Goal: Transaction & Acquisition: Purchase product/service

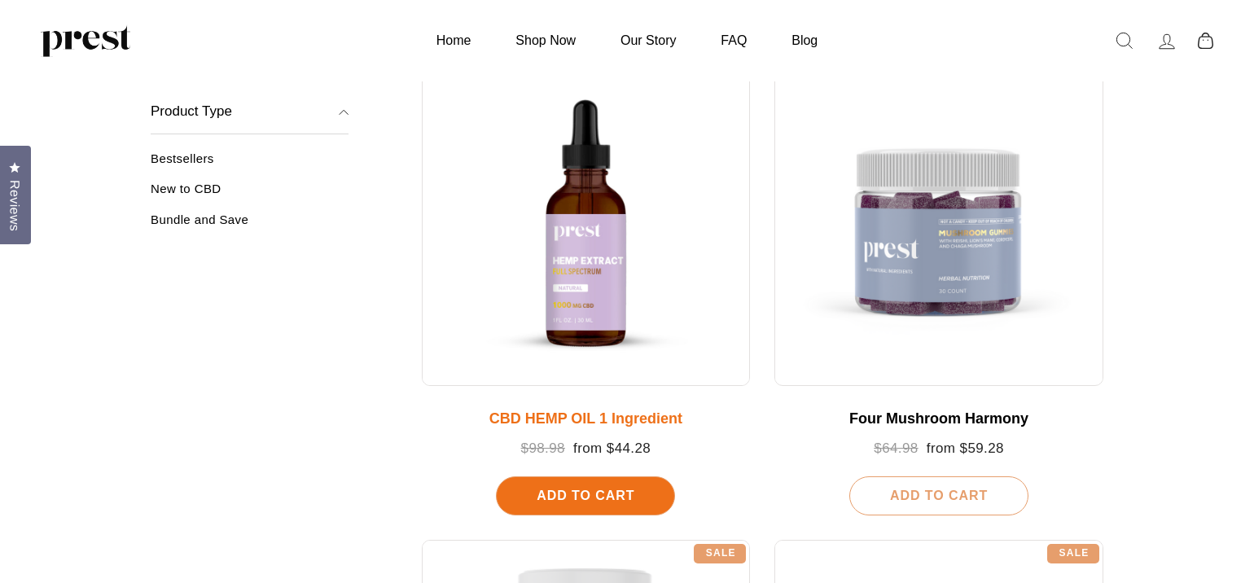
scroll to position [292, 0]
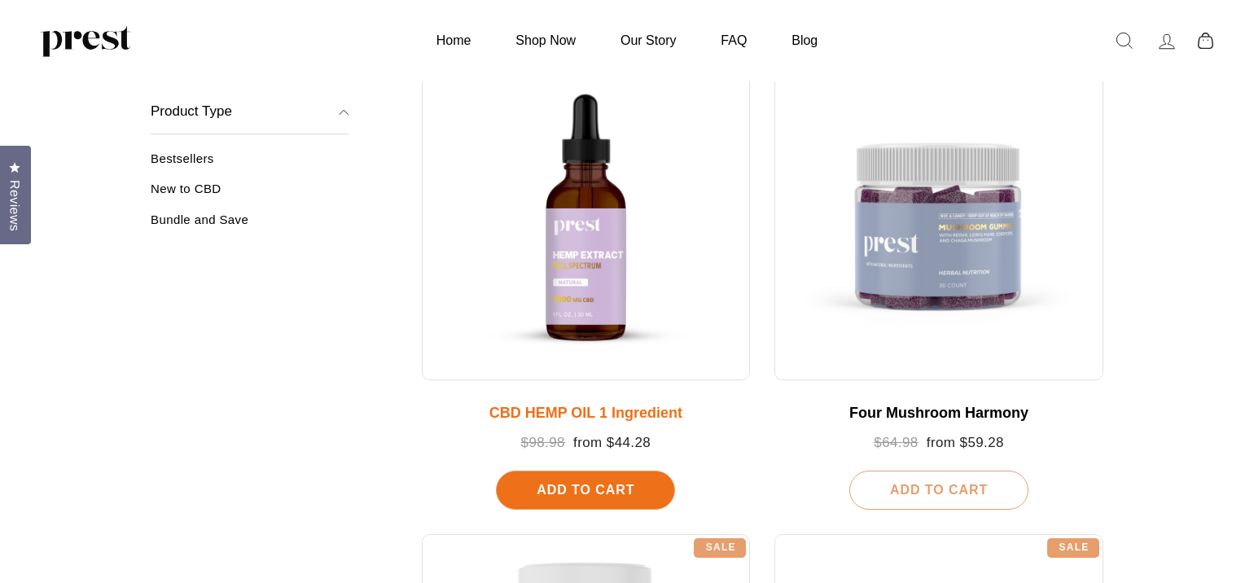
click at [643, 274] on div at bounding box center [586, 215] width 329 height 329
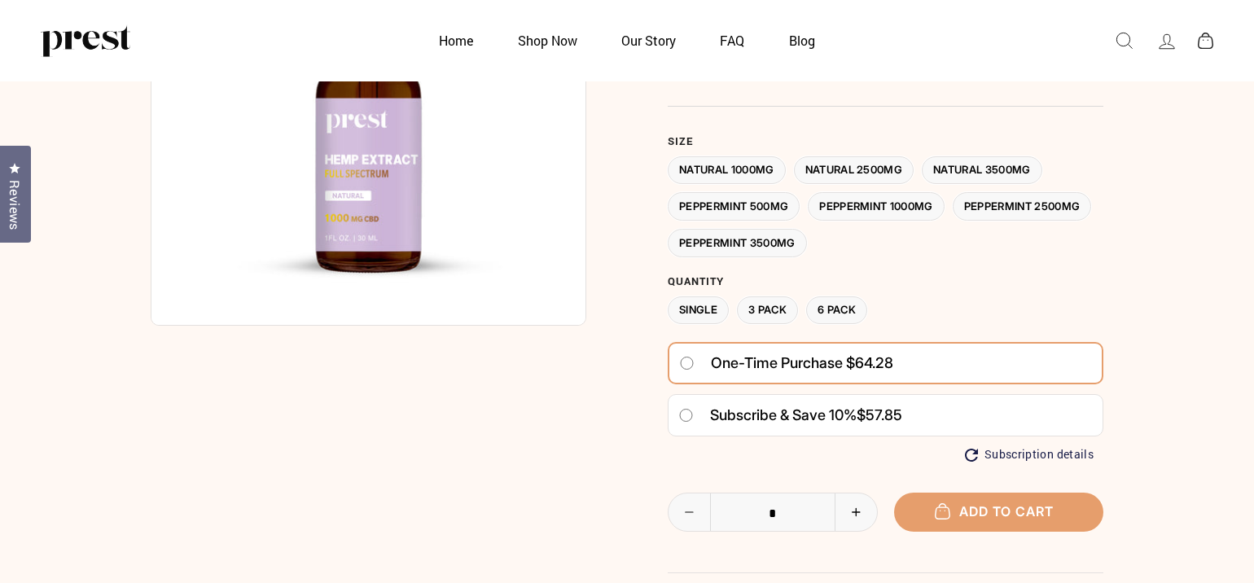
scroll to position [252, 0]
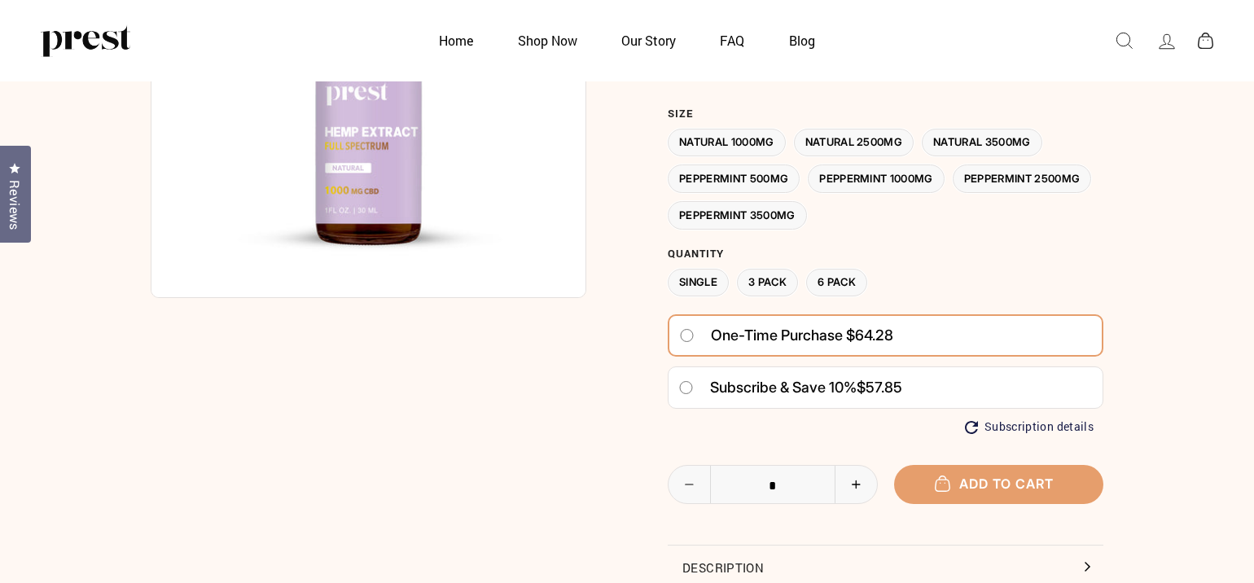
click at [859, 477] on button "+" at bounding box center [856, 484] width 42 height 37
click at [693, 490] on button "−" at bounding box center [690, 484] width 42 height 37
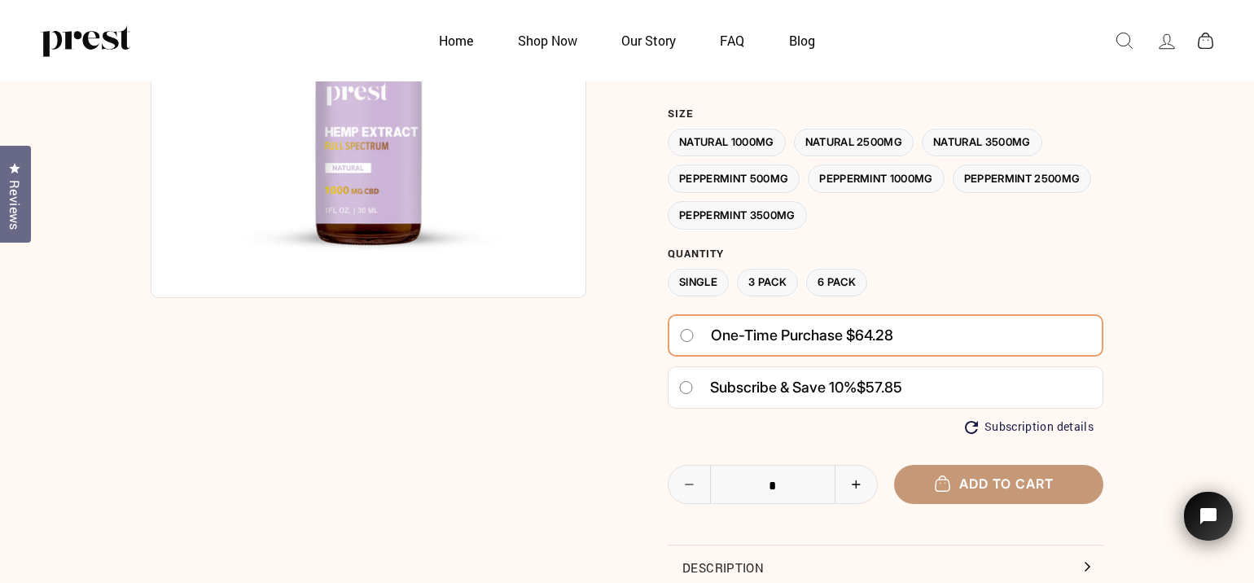
click at [991, 478] on button "Add to cart" at bounding box center [999, 484] width 210 height 38
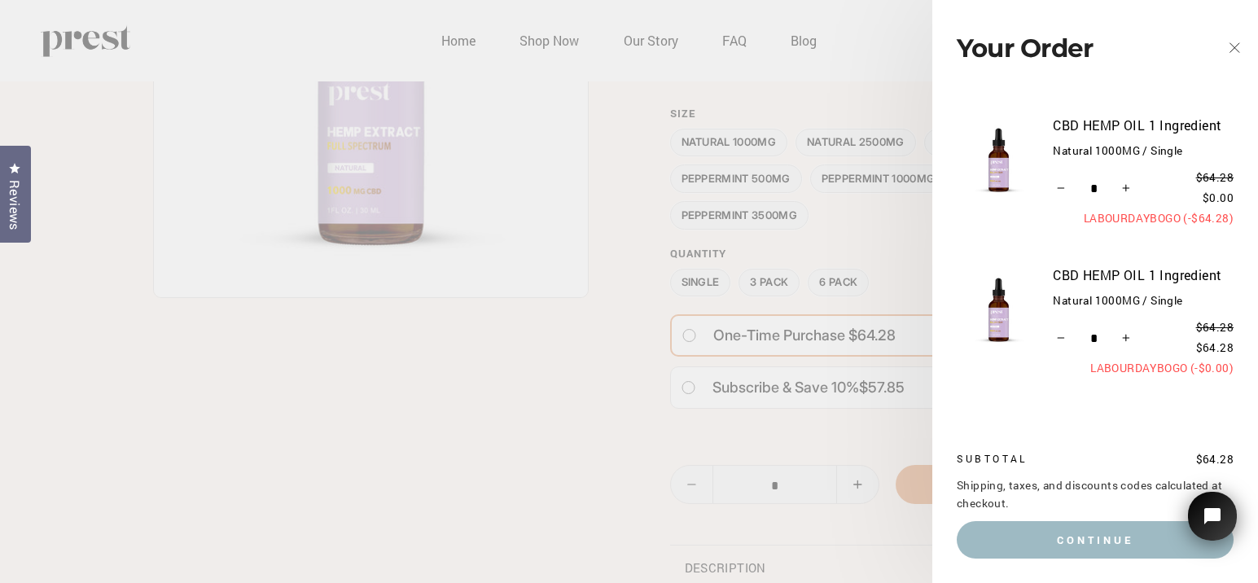
click at [1239, 46] on icon "button" at bounding box center [1234, 48] width 23 height 23
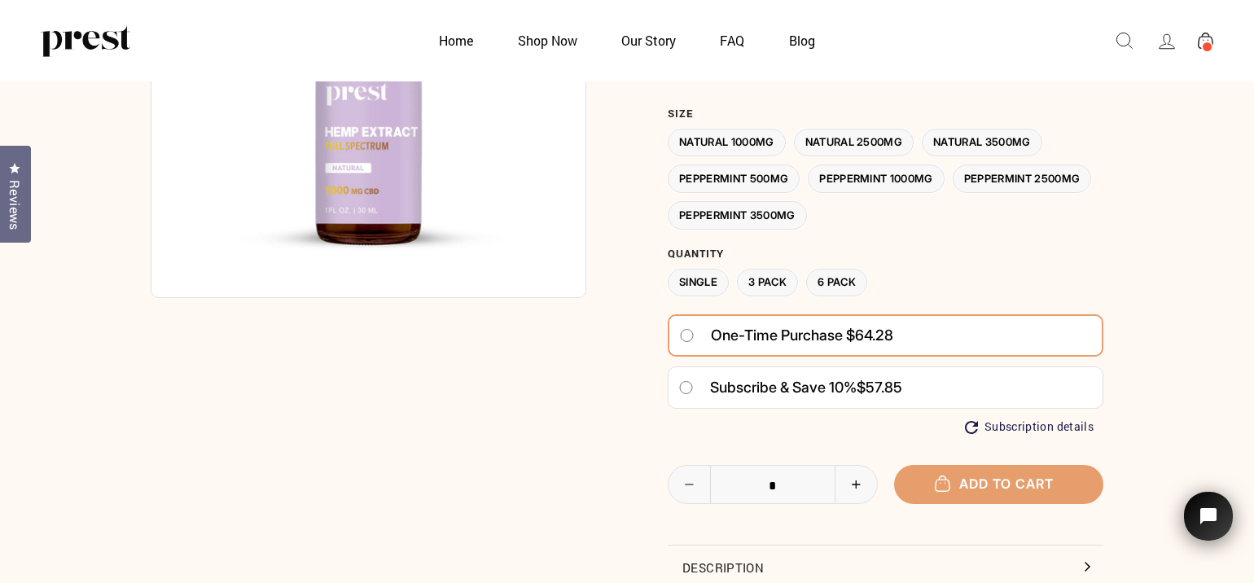
click at [688, 485] on icon "Reduce item quantity by one" at bounding box center [689, 485] width 33 height 10
click at [853, 485] on icon "Increase item quantity by one" at bounding box center [856, 485] width 33 height 10
type input "*"
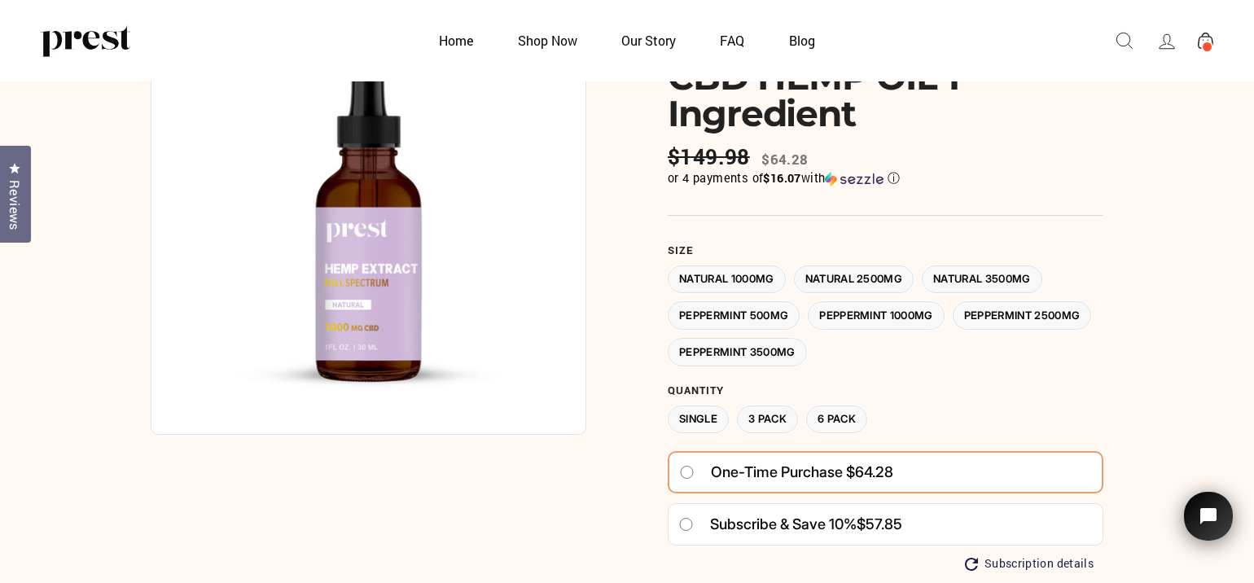
scroll to position [34, 0]
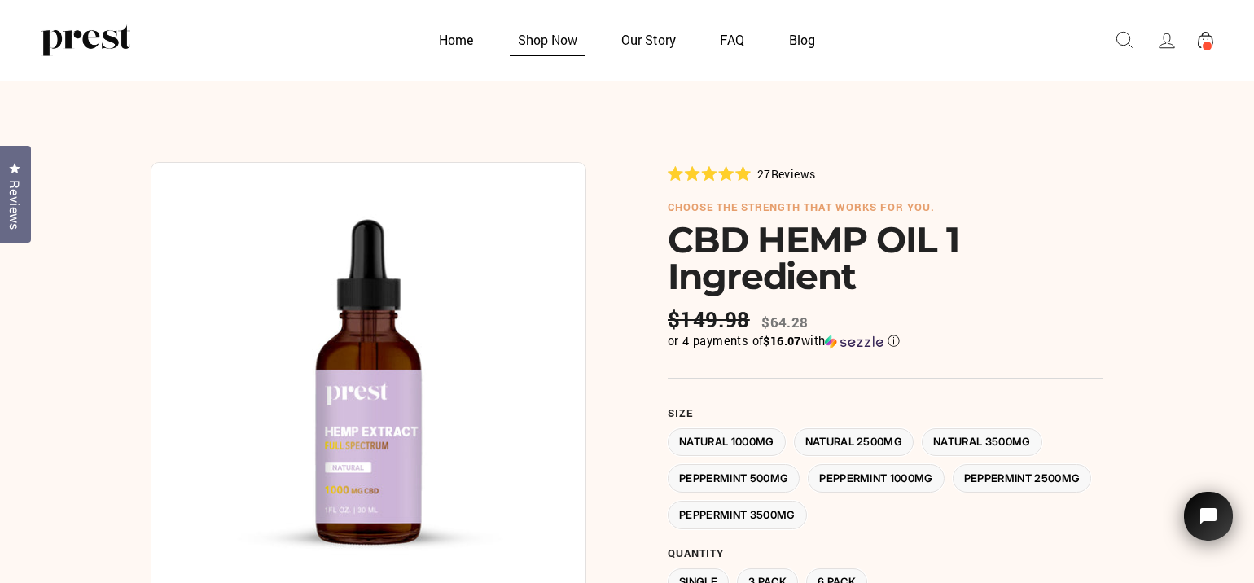
click at [551, 34] on link "Shop Now" at bounding box center [548, 40] width 100 height 32
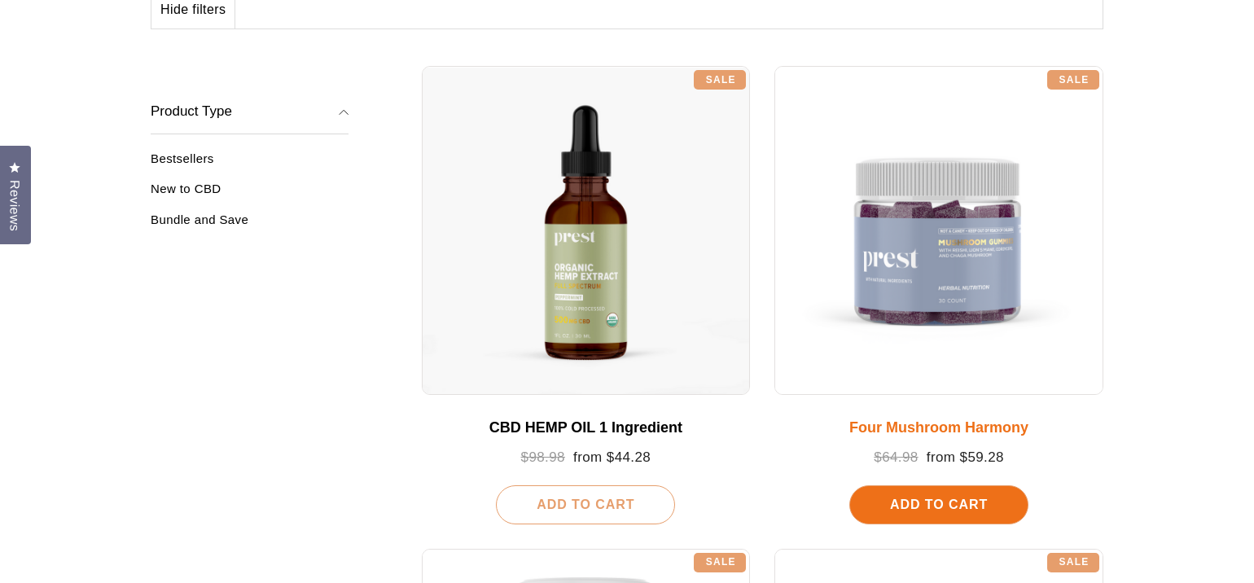
scroll to position [357, 0]
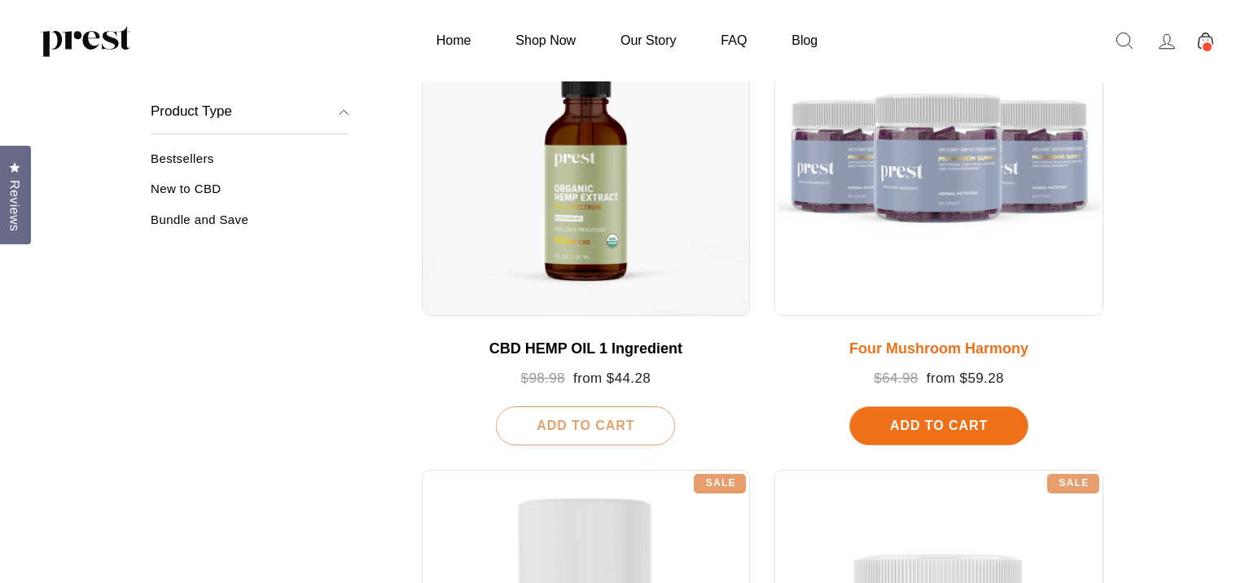
click at [933, 302] on div at bounding box center [939, 151] width 329 height 329
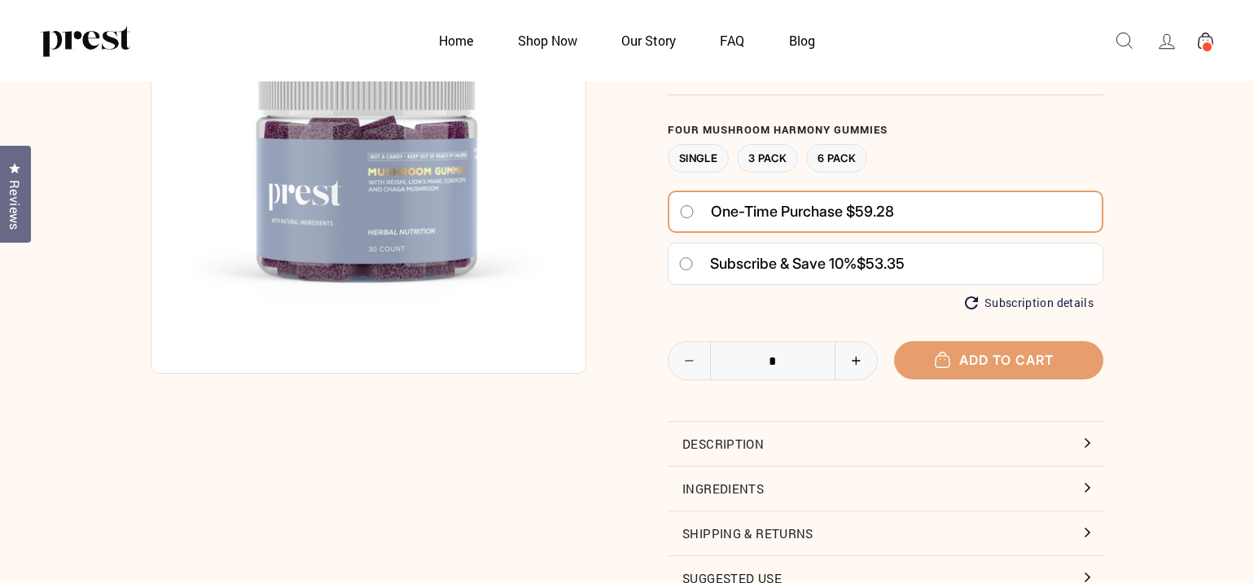
scroll to position [187, 0]
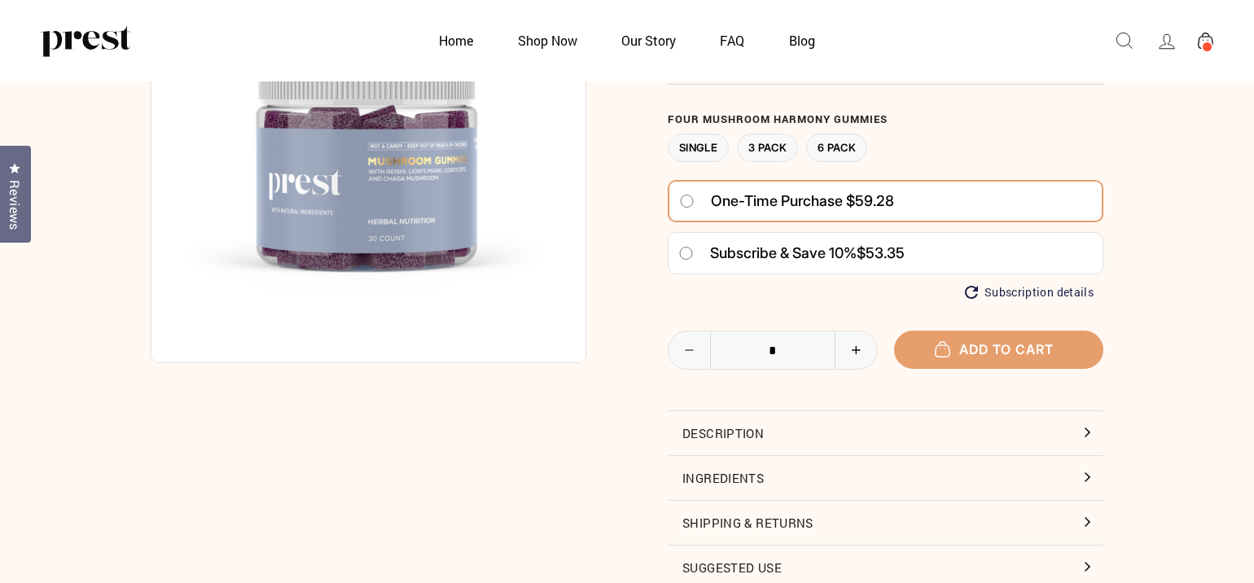
click at [858, 353] on icon "Increase item quantity by one" at bounding box center [856, 350] width 33 height 10
click at [697, 351] on icon "Reduce item quantity by one" at bounding box center [689, 350] width 33 height 10
click at [845, 346] on icon "Increase item quantity by one" at bounding box center [856, 350] width 33 height 10
type input "*"
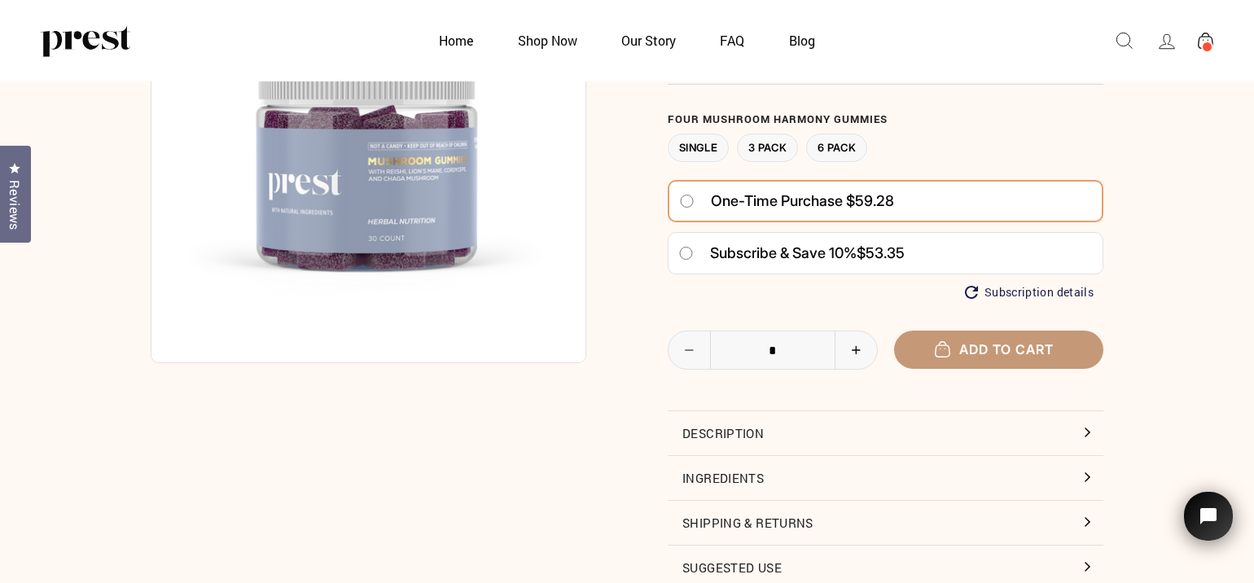
click at [922, 350] on button "Add to cart" at bounding box center [999, 350] width 210 height 38
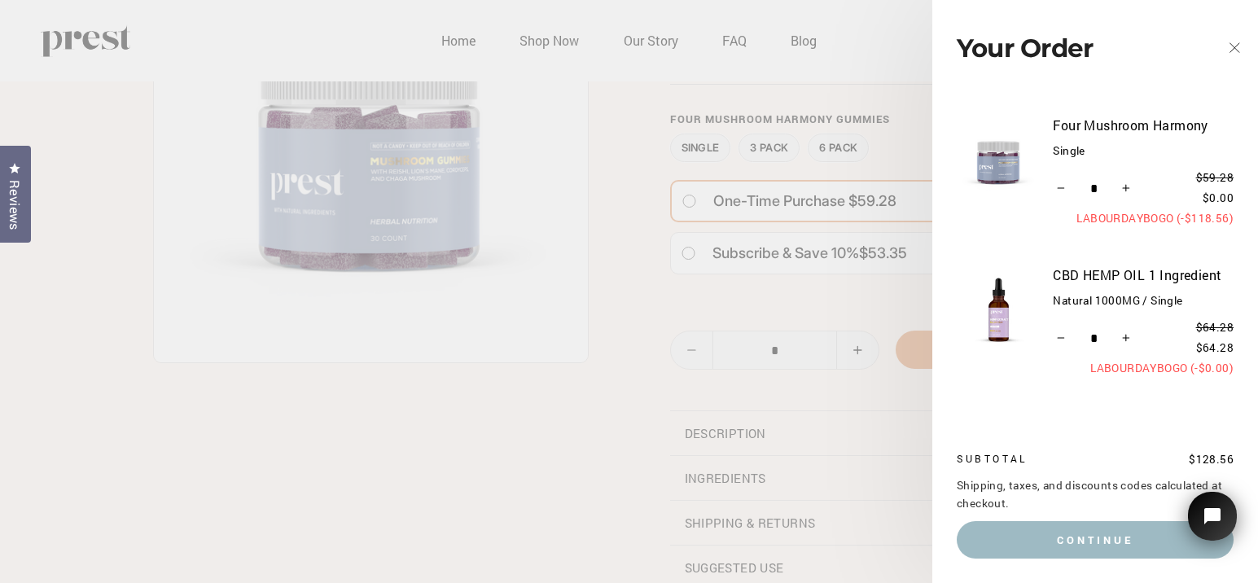
click at [1238, 46] on icon "button" at bounding box center [1234, 48] width 23 height 23
